Goal: Find specific page/section: Find specific page/section

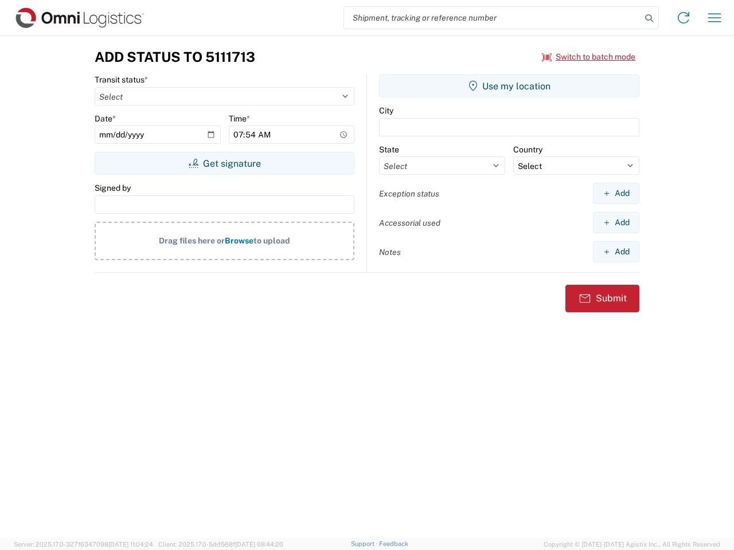
click at [492, 18] on input "search" at bounding box center [492, 18] width 297 height 22
click at [649, 18] on icon at bounding box center [649, 18] width 16 height 16
click at [683, 18] on icon at bounding box center [683, 18] width 18 height 18
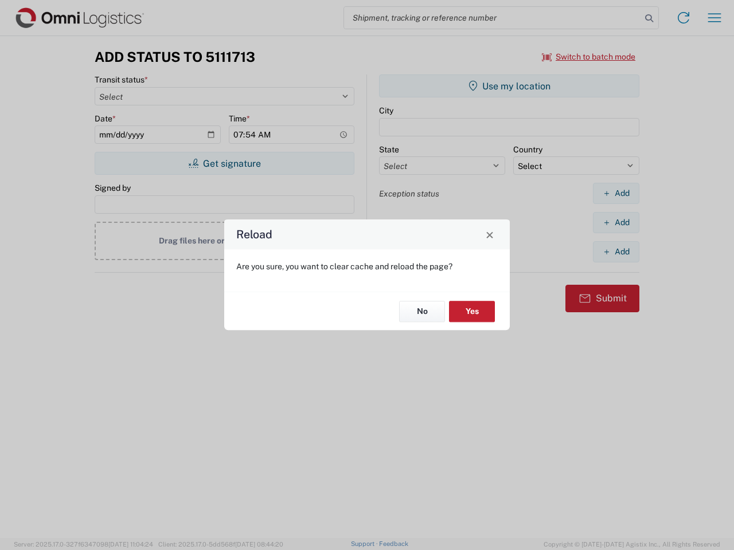
click at [714, 18] on div "Reload Are you sure, you want to clear cache and reload the page? No Yes" at bounding box center [367, 275] width 734 height 550
click at [589, 57] on div "Reload Are you sure, you want to clear cache and reload the page? No Yes" at bounding box center [367, 275] width 734 height 550
click at [224, 163] on div "Reload Are you sure, you want to clear cache and reload the page? No Yes" at bounding box center [367, 275] width 734 height 550
click at [509, 86] on div "Reload Are you sure, you want to clear cache and reload the page? No Yes" at bounding box center [367, 275] width 734 height 550
click at [616, 193] on div "Reload Are you sure, you want to clear cache and reload the page? No Yes" at bounding box center [367, 275] width 734 height 550
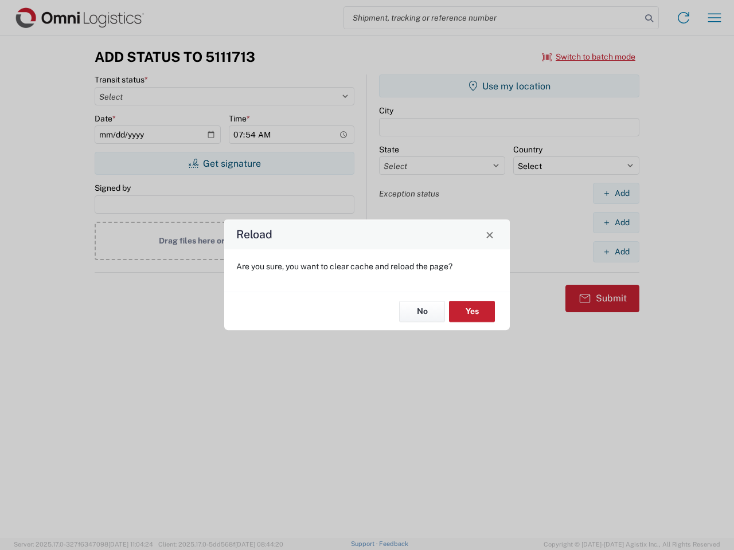
click at [616, 222] on div "Reload Are you sure, you want to clear cache and reload the page? No Yes" at bounding box center [367, 275] width 734 height 550
click at [616, 252] on div "Reload Are you sure, you want to clear cache and reload the page? No Yes" at bounding box center [367, 275] width 734 height 550
